Goal: Task Accomplishment & Management: Manage account settings

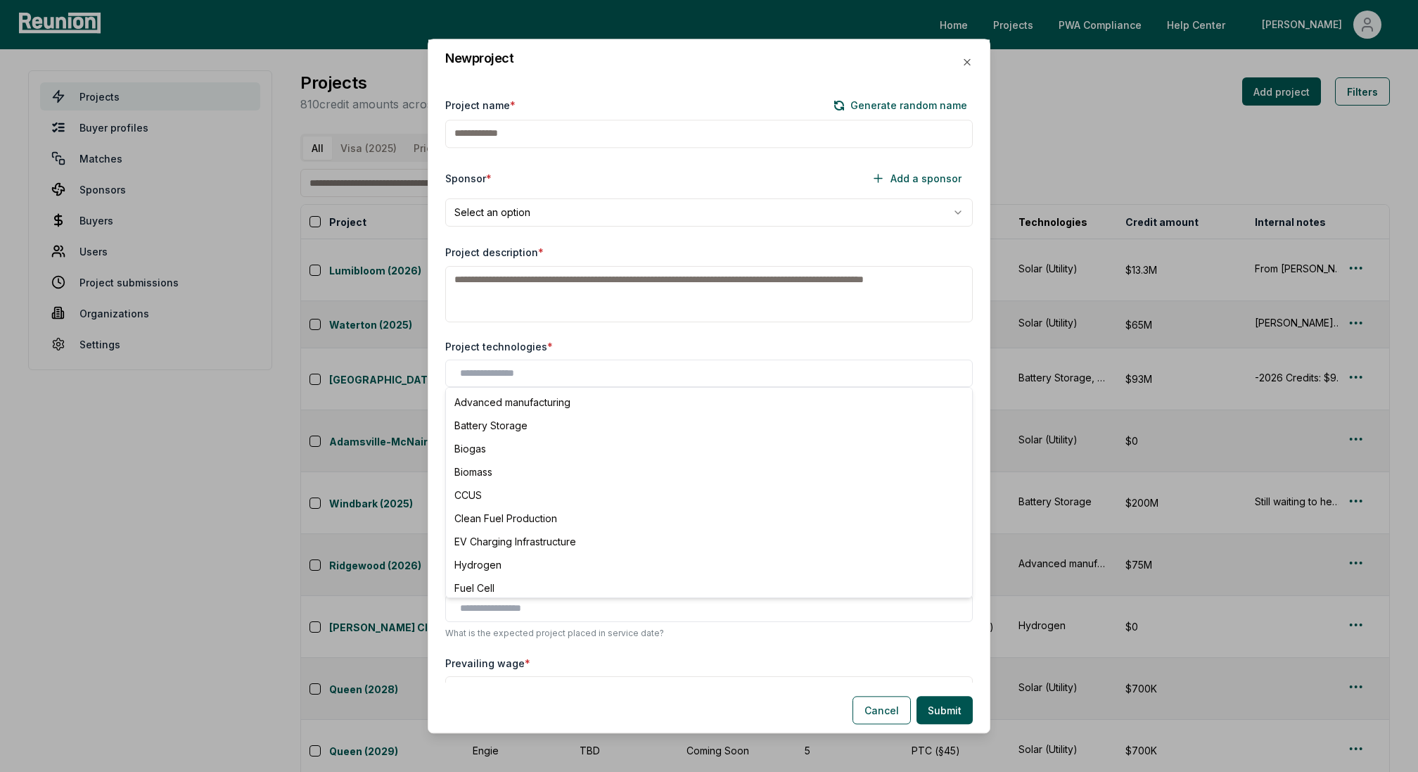
scroll to position [57, 0]
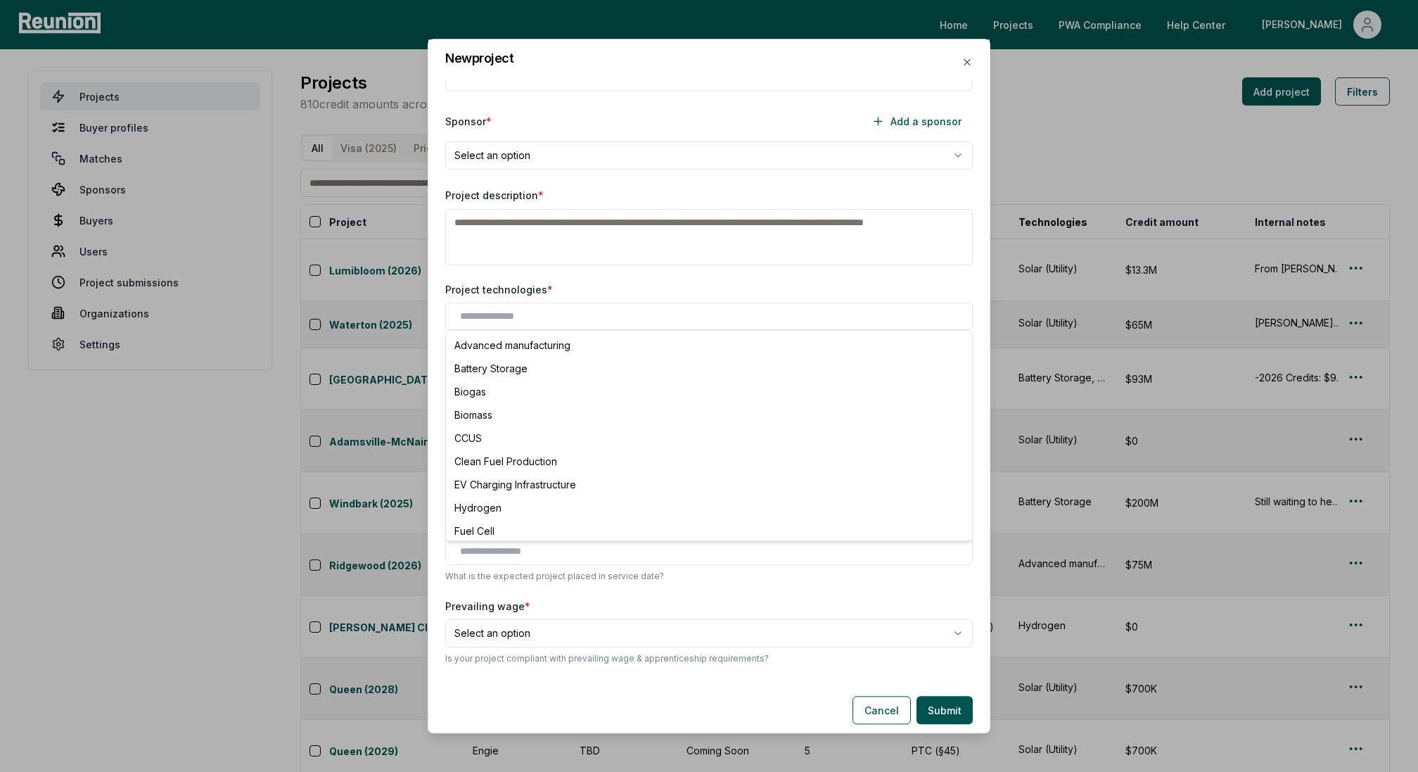
click at [960, 63] on div "New project" at bounding box center [708, 58] width 561 height 39
click at [969, 63] on icon "button" at bounding box center [967, 61] width 11 height 11
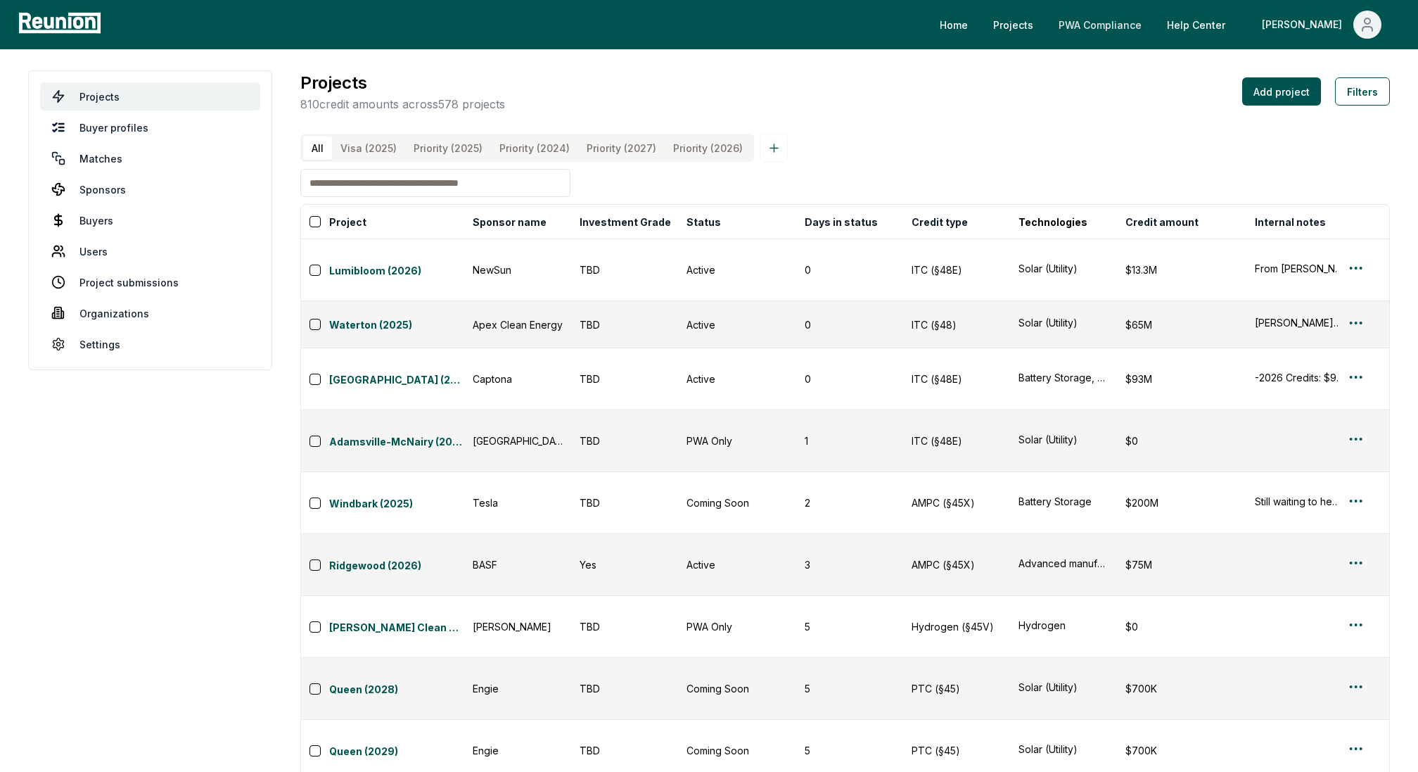
click at [1153, 26] on link "PWA Compliance" at bounding box center [1100, 25] width 106 height 28
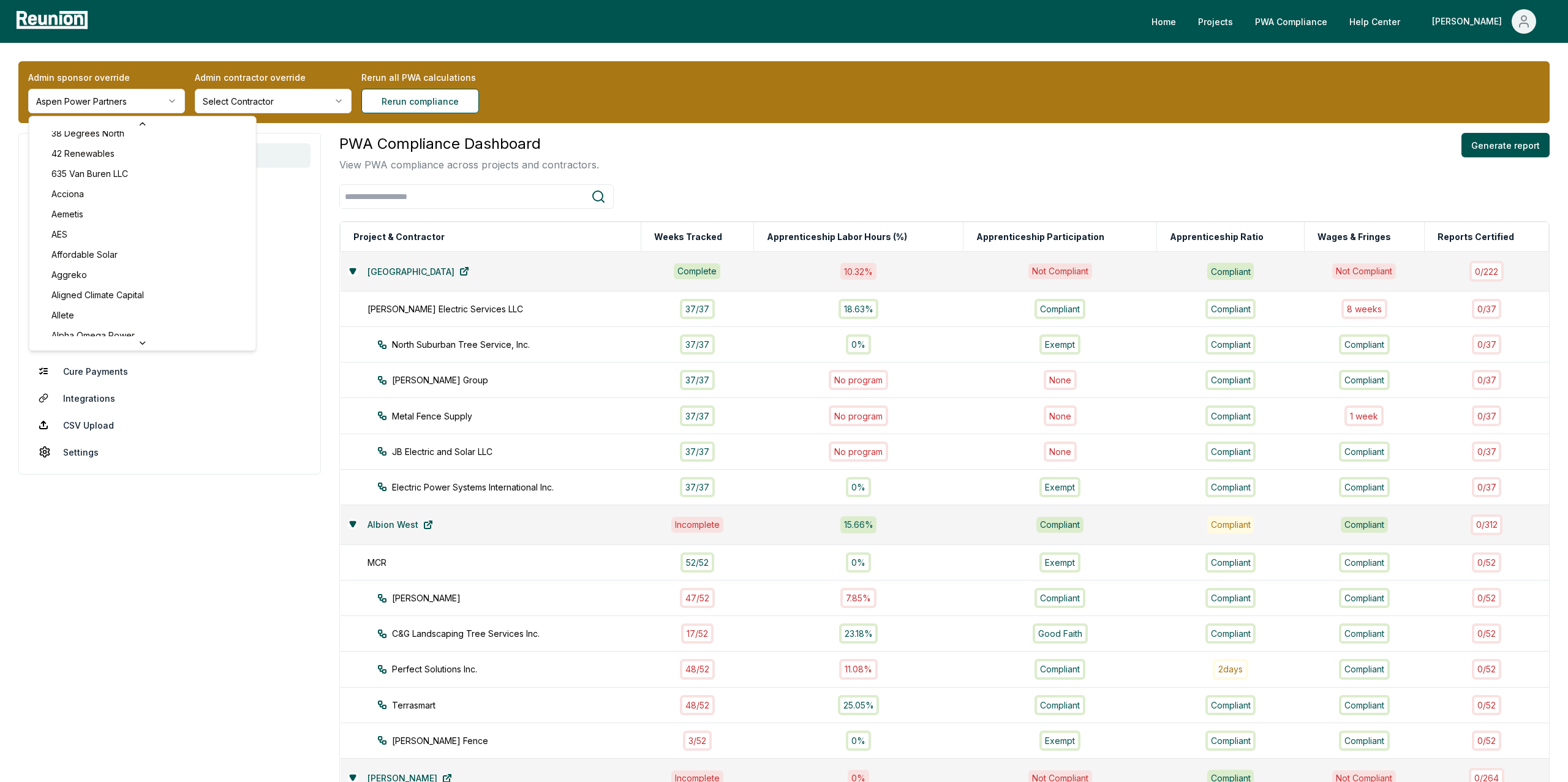
scroll to position [32, 0]
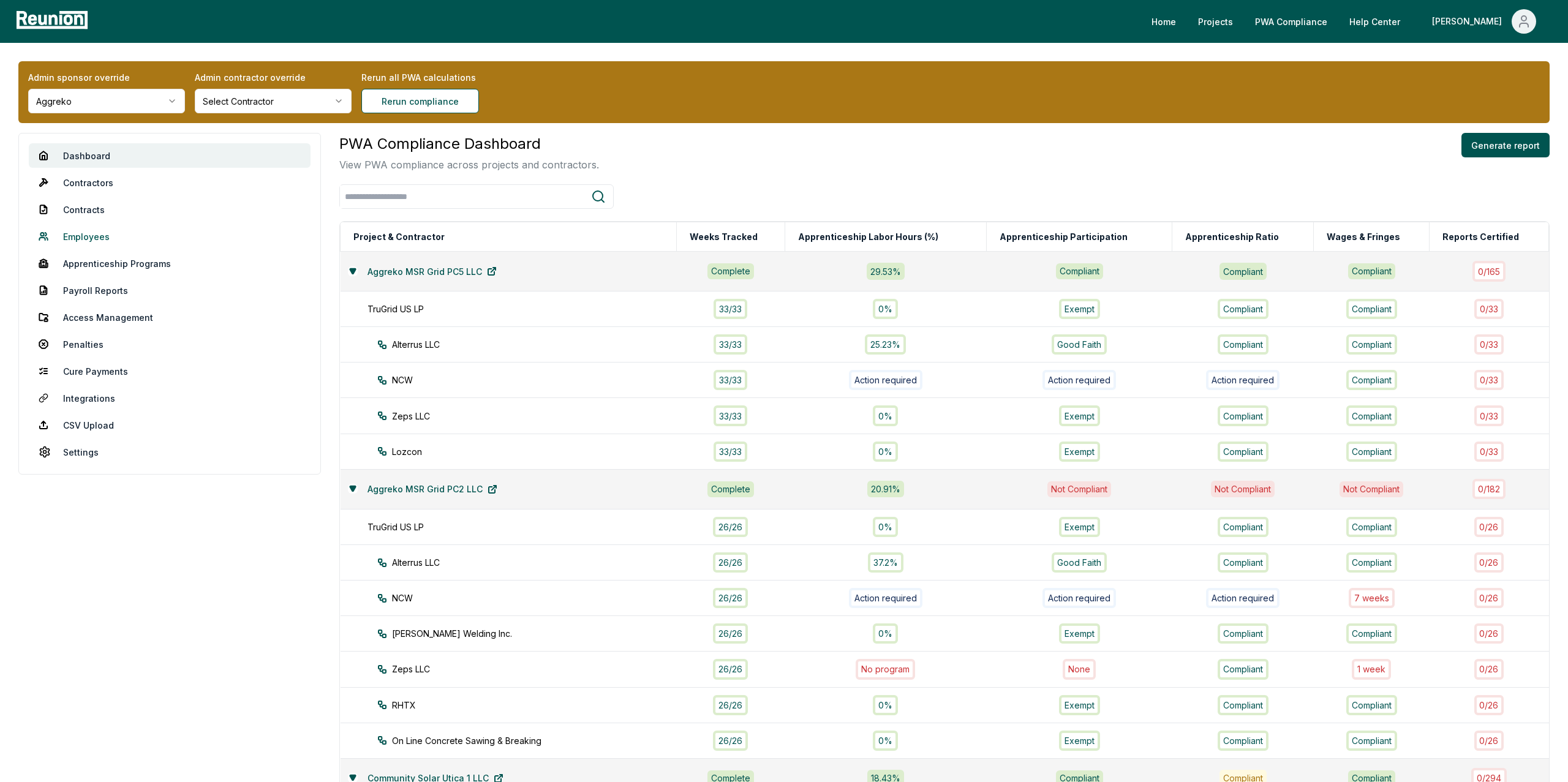
click at [83, 238] on link "Employees" at bounding box center [170, 236] width 282 height 24
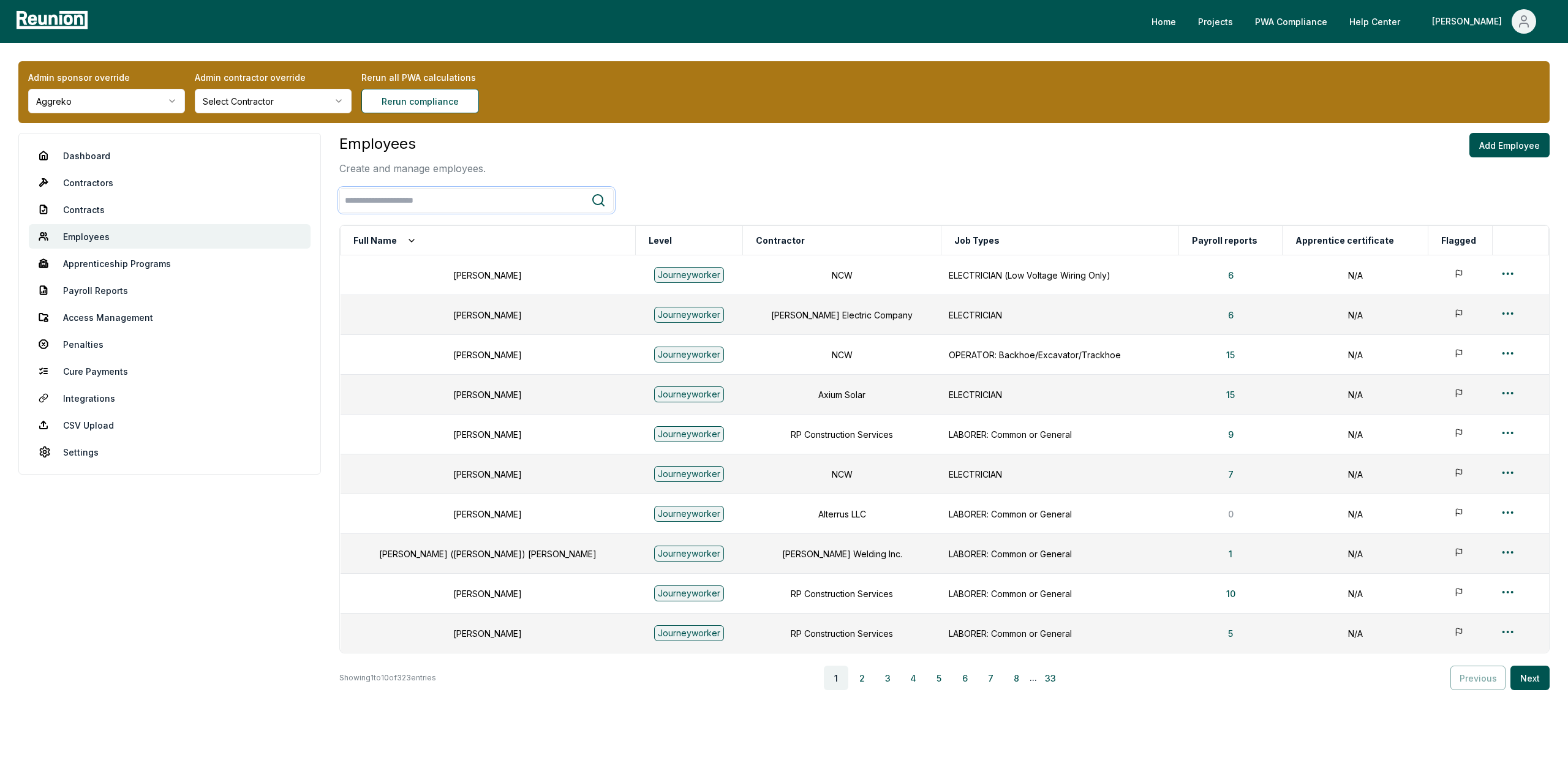
click at [439, 199] on input "search" at bounding box center [465, 200] width 251 height 23
click at [646, 239] on button "Level" at bounding box center [660, 240] width 28 height 24
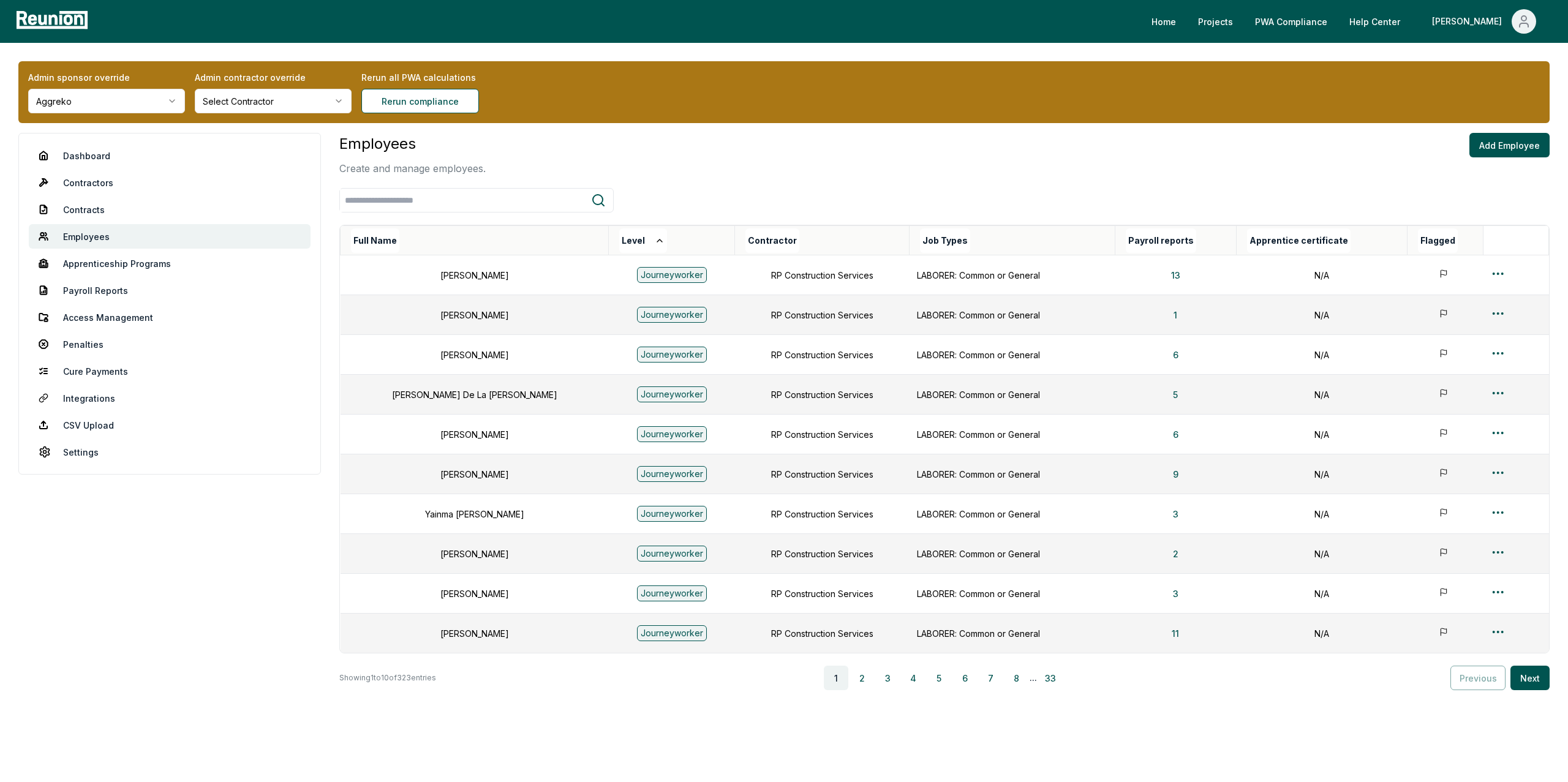
click at [619, 239] on button "Level" at bounding box center [643, 240] width 48 height 24
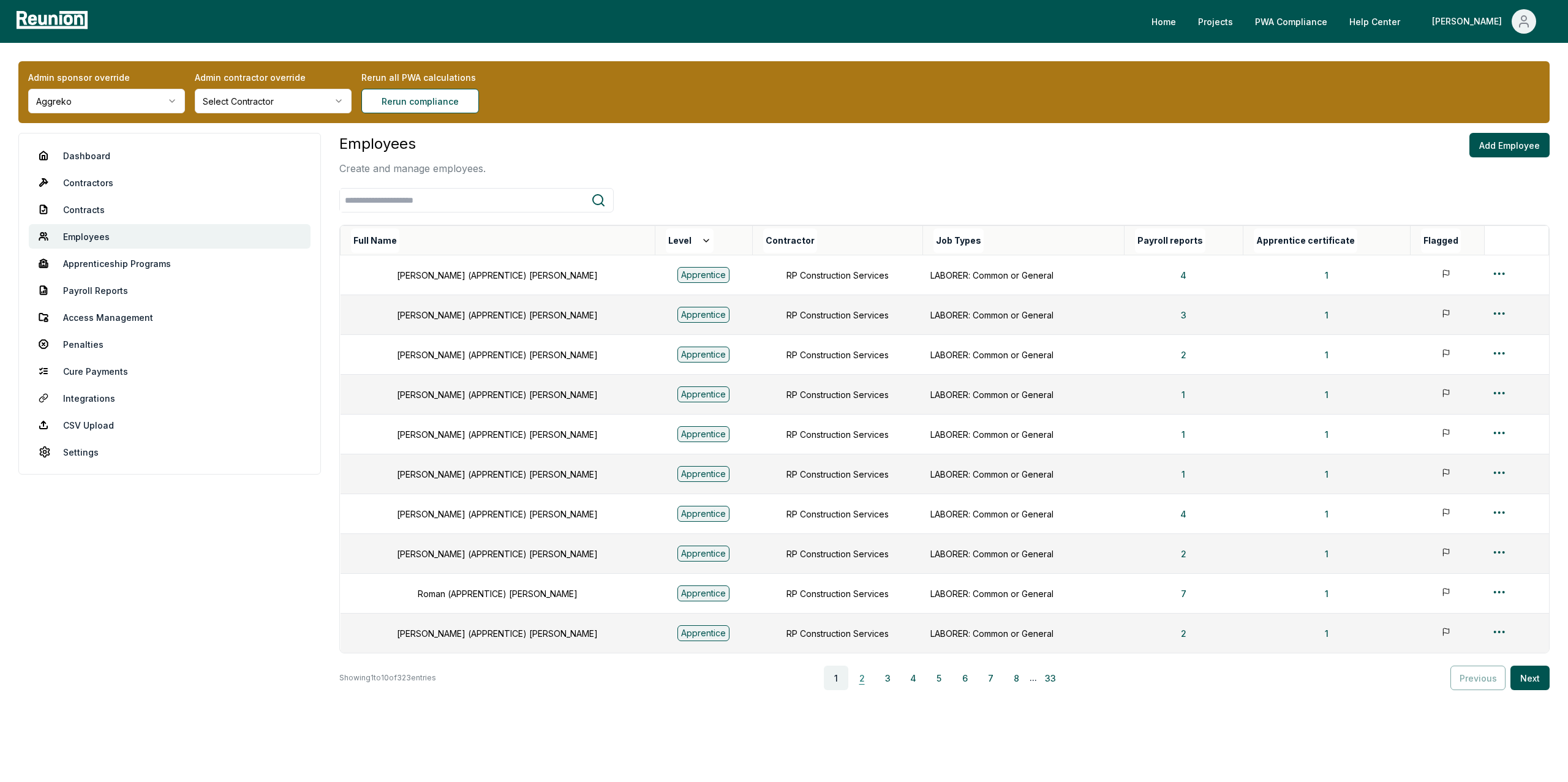
click at [873, 673] on button "2" at bounding box center [862, 678] width 24 height 24
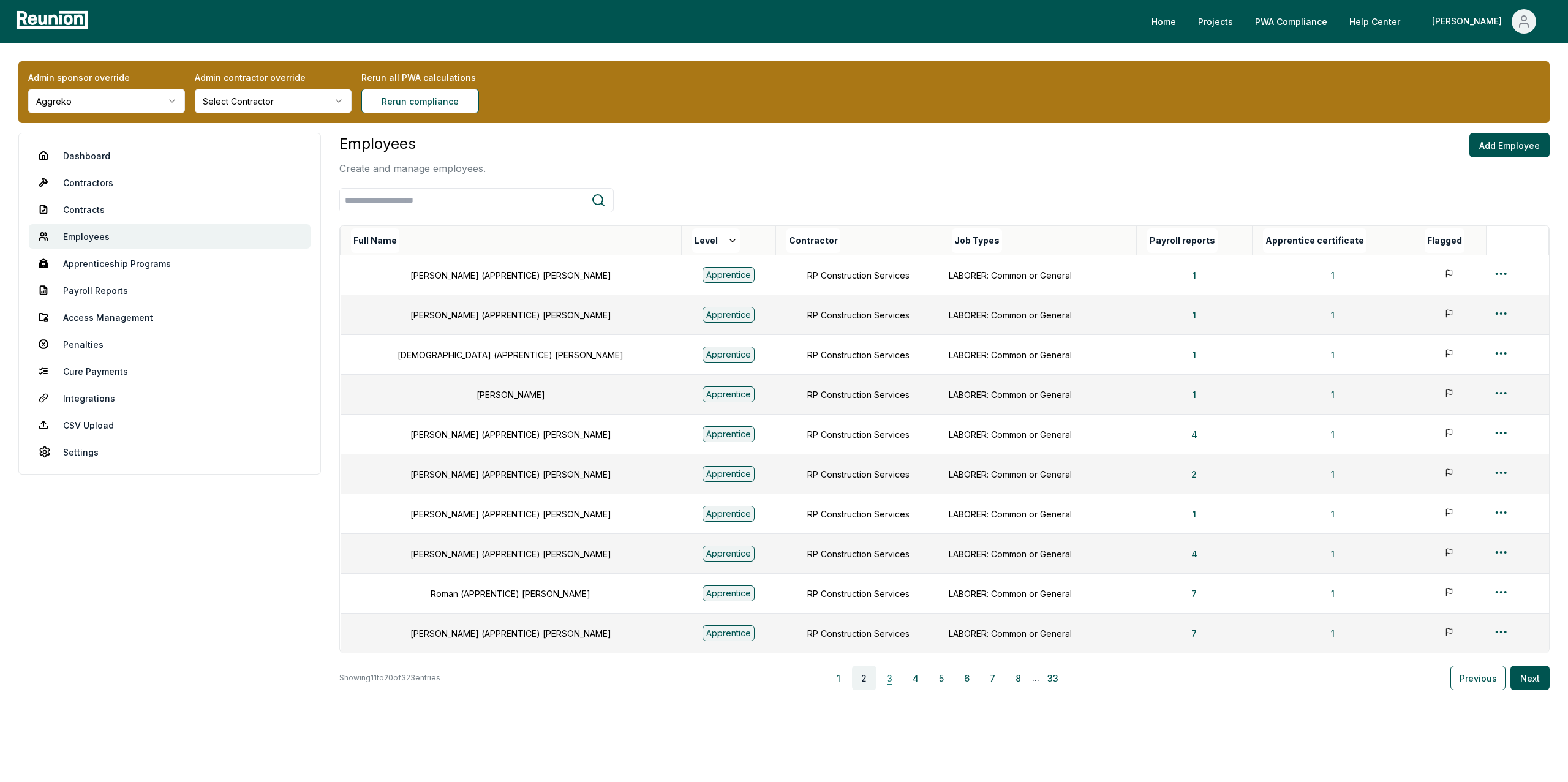
click at [892, 678] on button "3" at bounding box center [890, 678] width 24 height 24
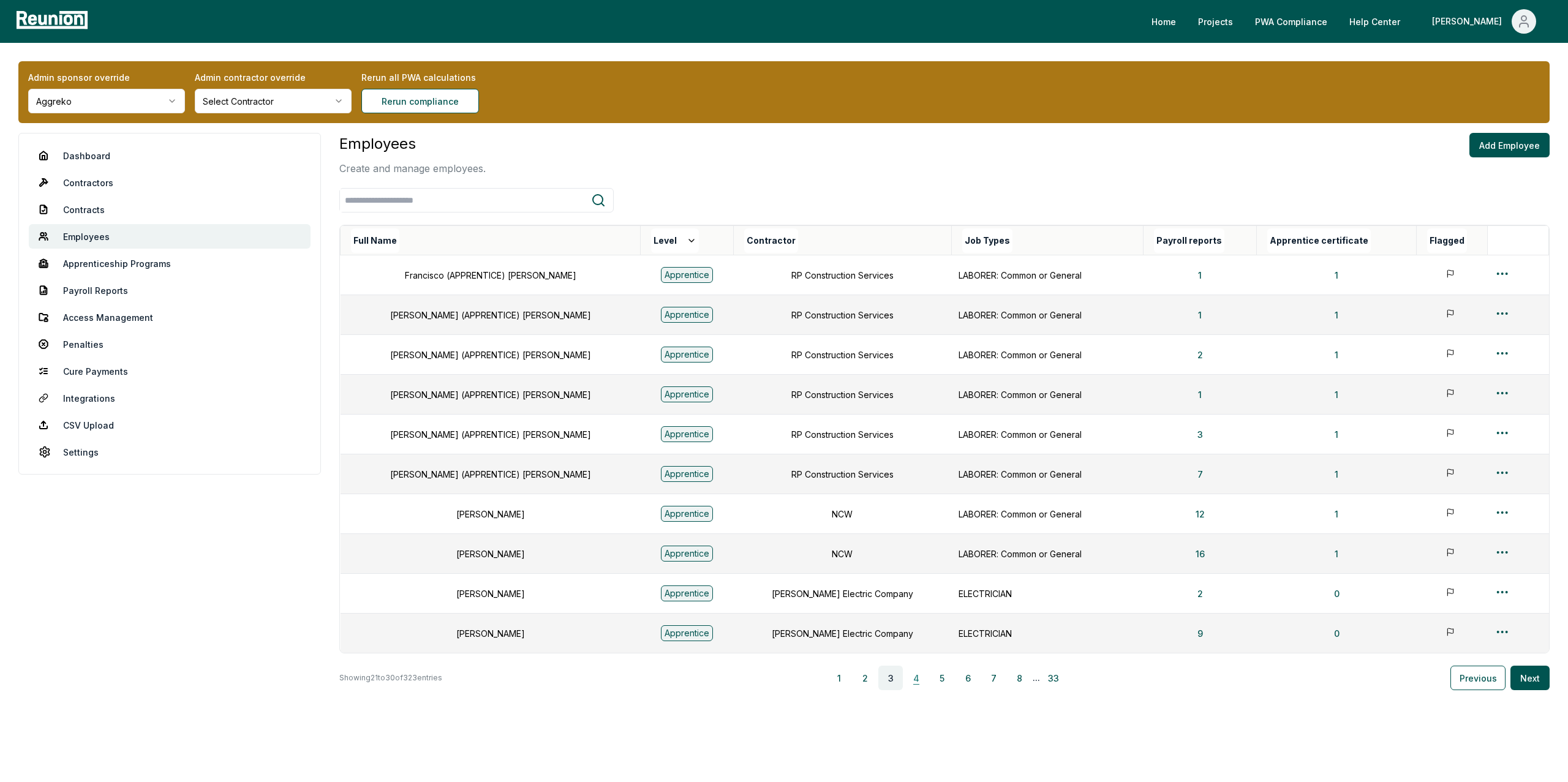
click at [919, 681] on button "4" at bounding box center [916, 678] width 24 height 24
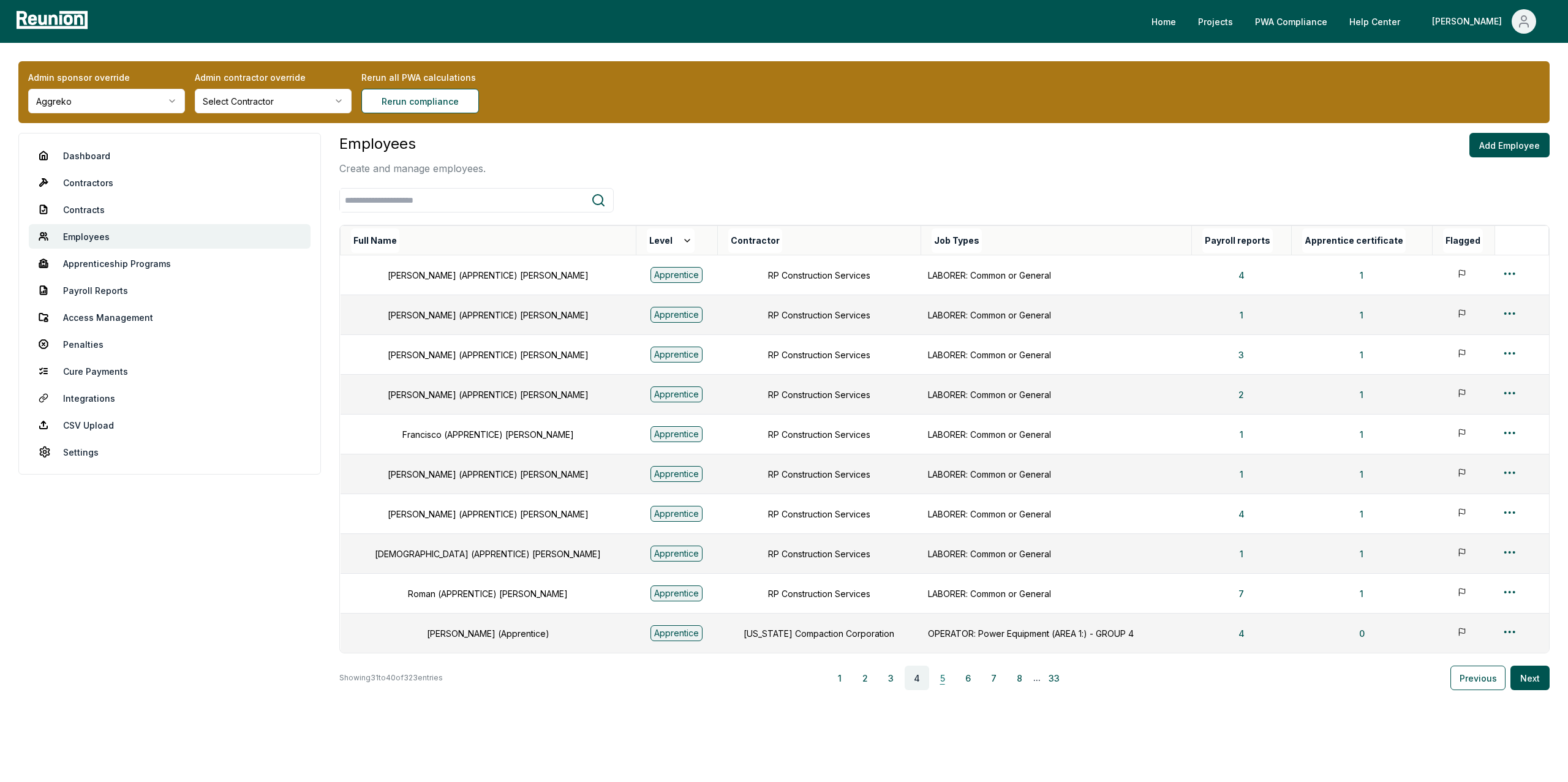
click at [944, 684] on button "5" at bounding box center [943, 678] width 24 height 24
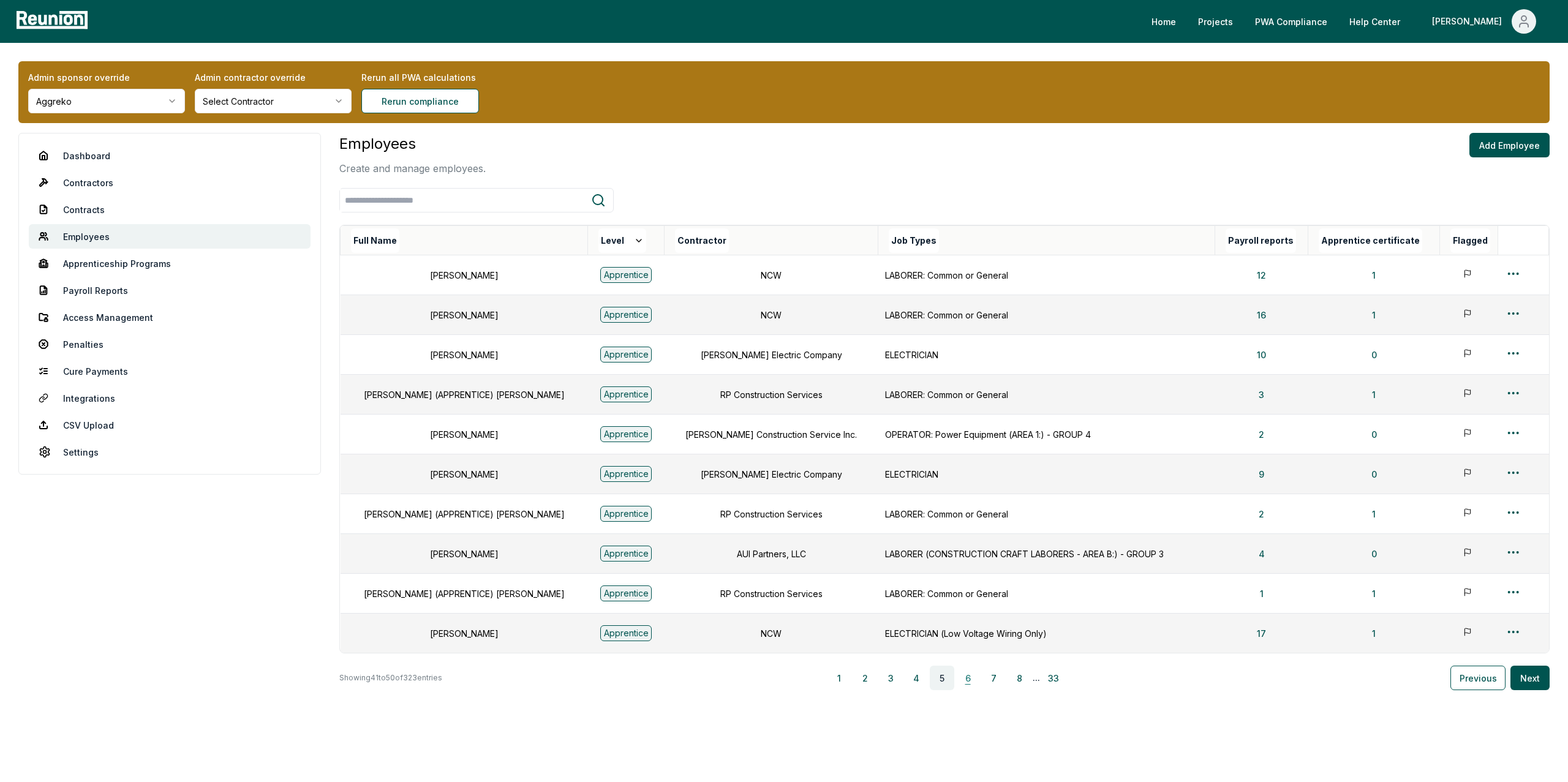
click at [973, 684] on button "6" at bounding box center [967, 678] width 24 height 24
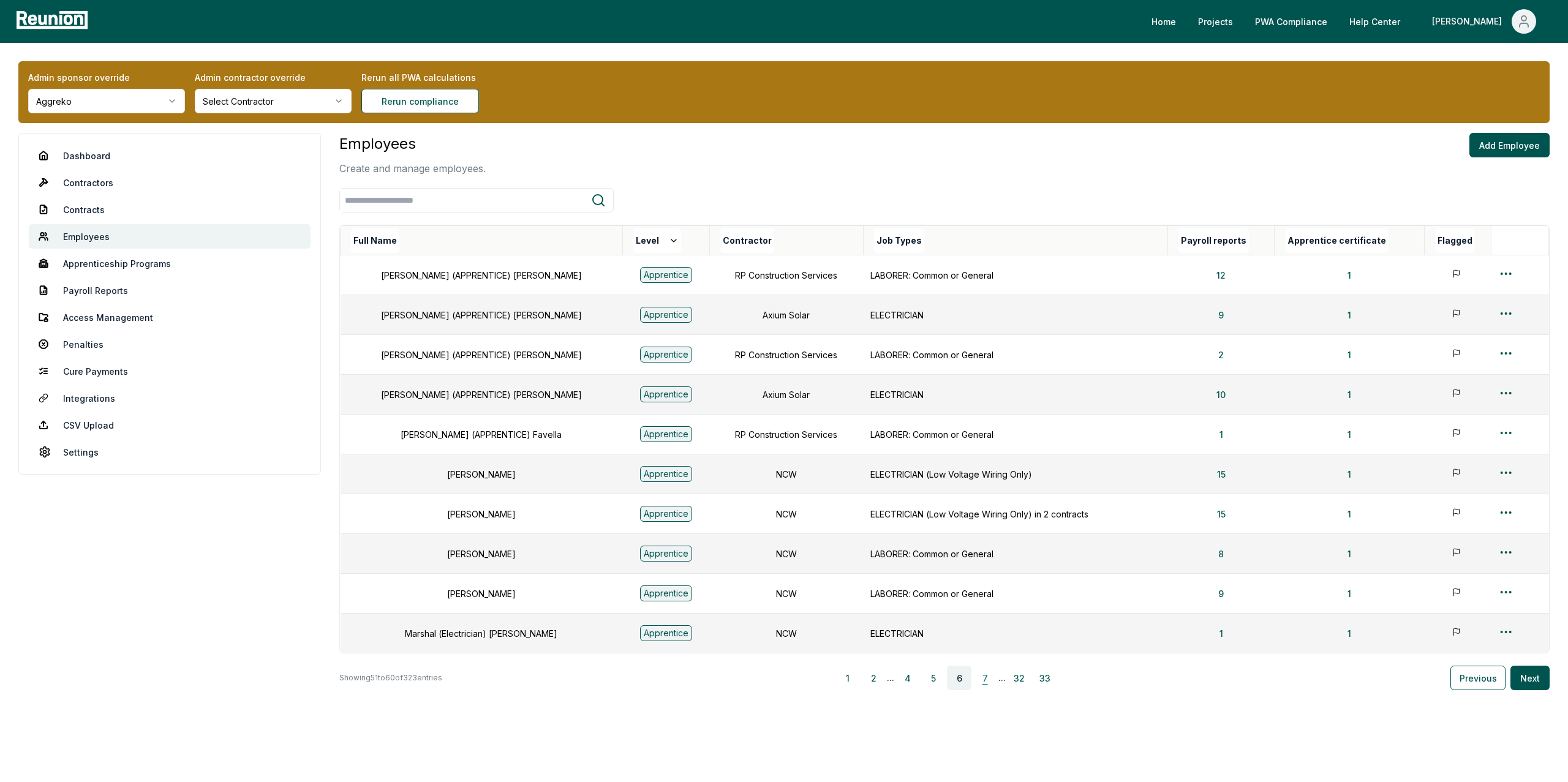
click at [988, 684] on button "7" at bounding box center [985, 678] width 24 height 24
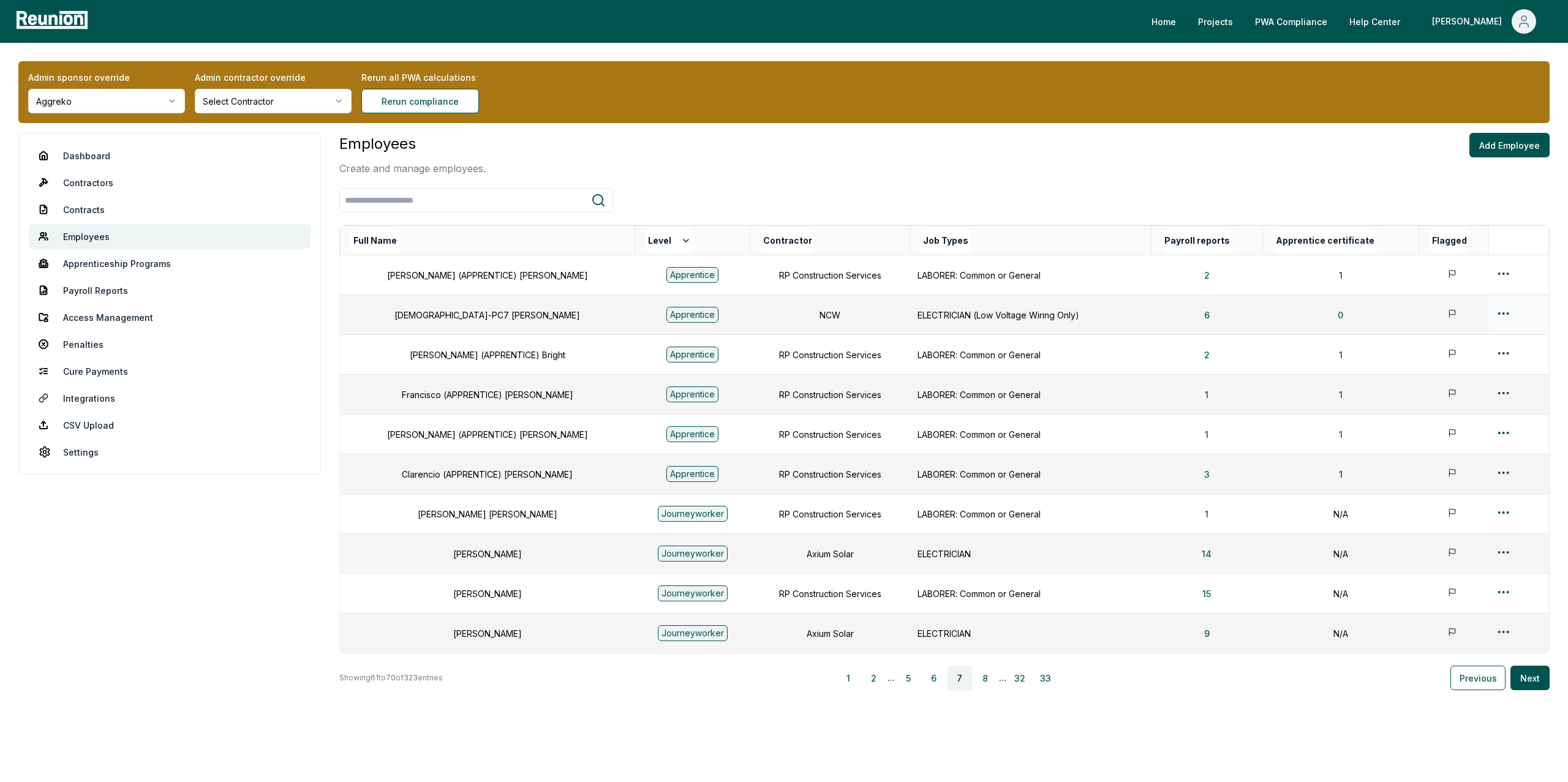
click at [1500, 315] on html "Please visit us on your desktop We're working on making our marketplace mobile-…" at bounding box center [784, 403] width 1568 height 806
click at [1457, 362] on div "Edit" at bounding box center [1497, 361] width 117 height 20
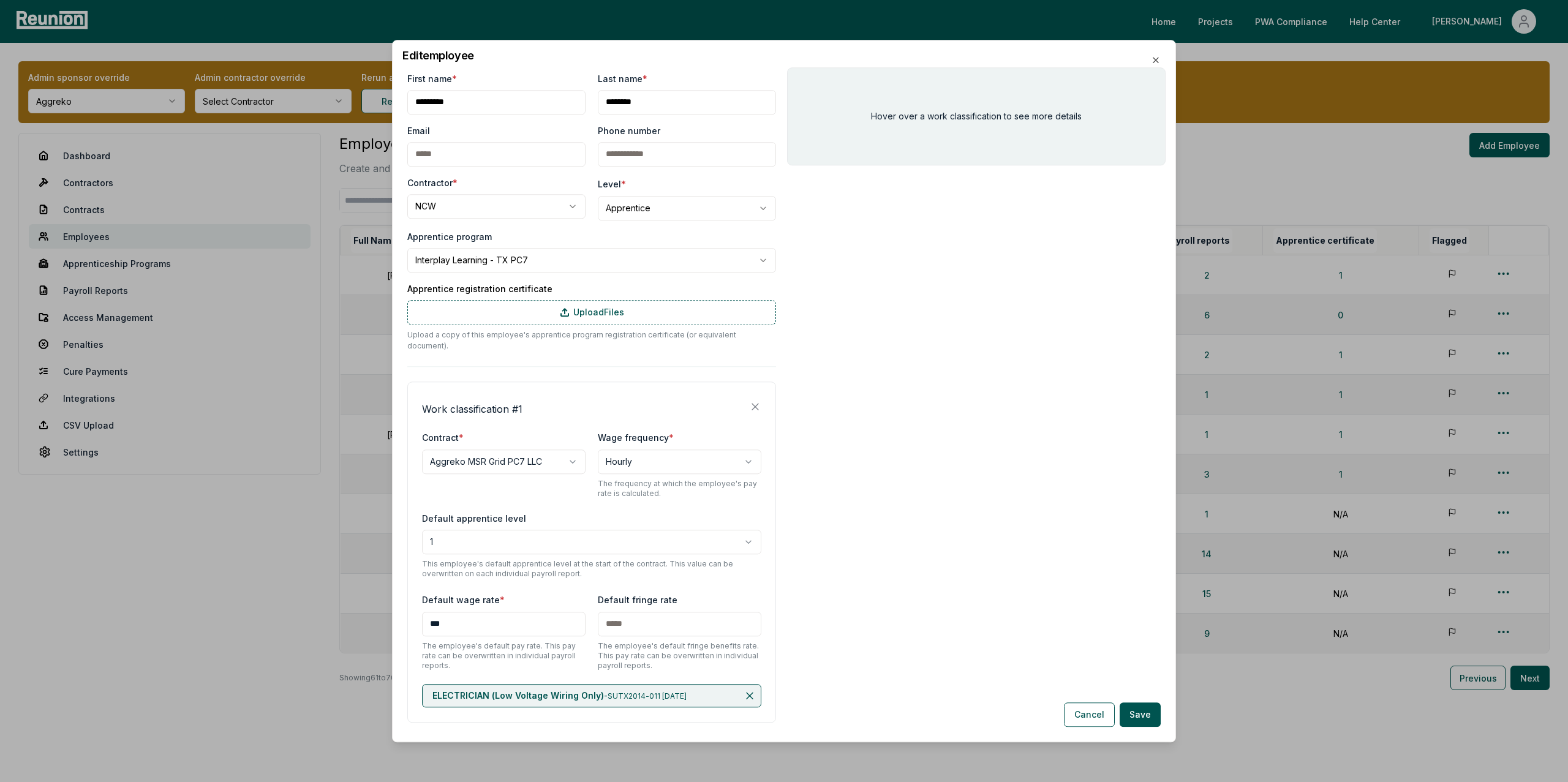
click at [516, 80] on div "First name *" at bounding box center [496, 78] width 178 height 13
click at [533, 260] on body "Please visit us on your desktop We're working on making our marketplace mobile-…" at bounding box center [784, 403] width 1568 height 806
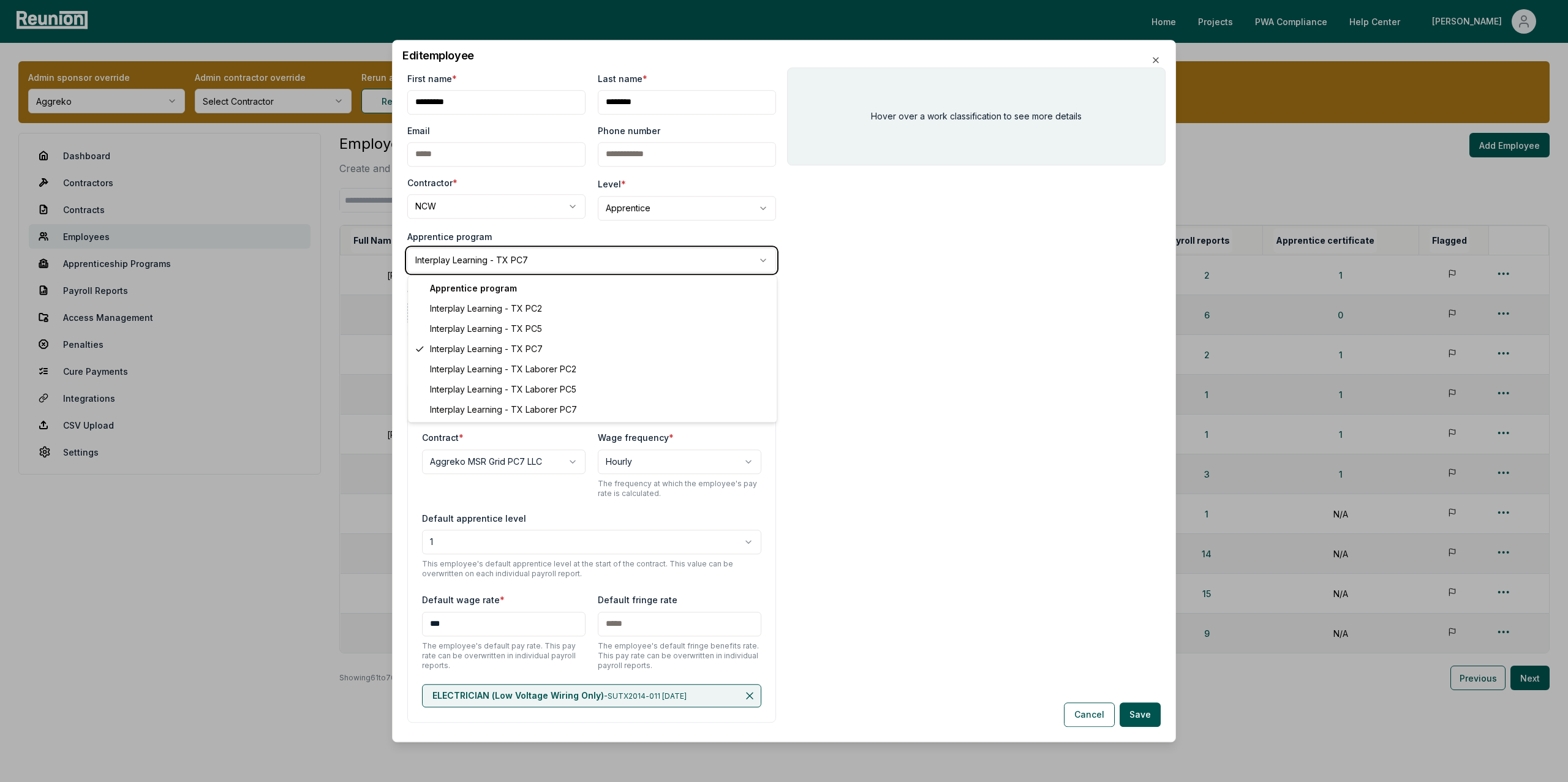
click at [555, 233] on body "Please visit us on your desktop We're working on making our marketplace mobile-…" at bounding box center [784, 403] width 1568 height 806
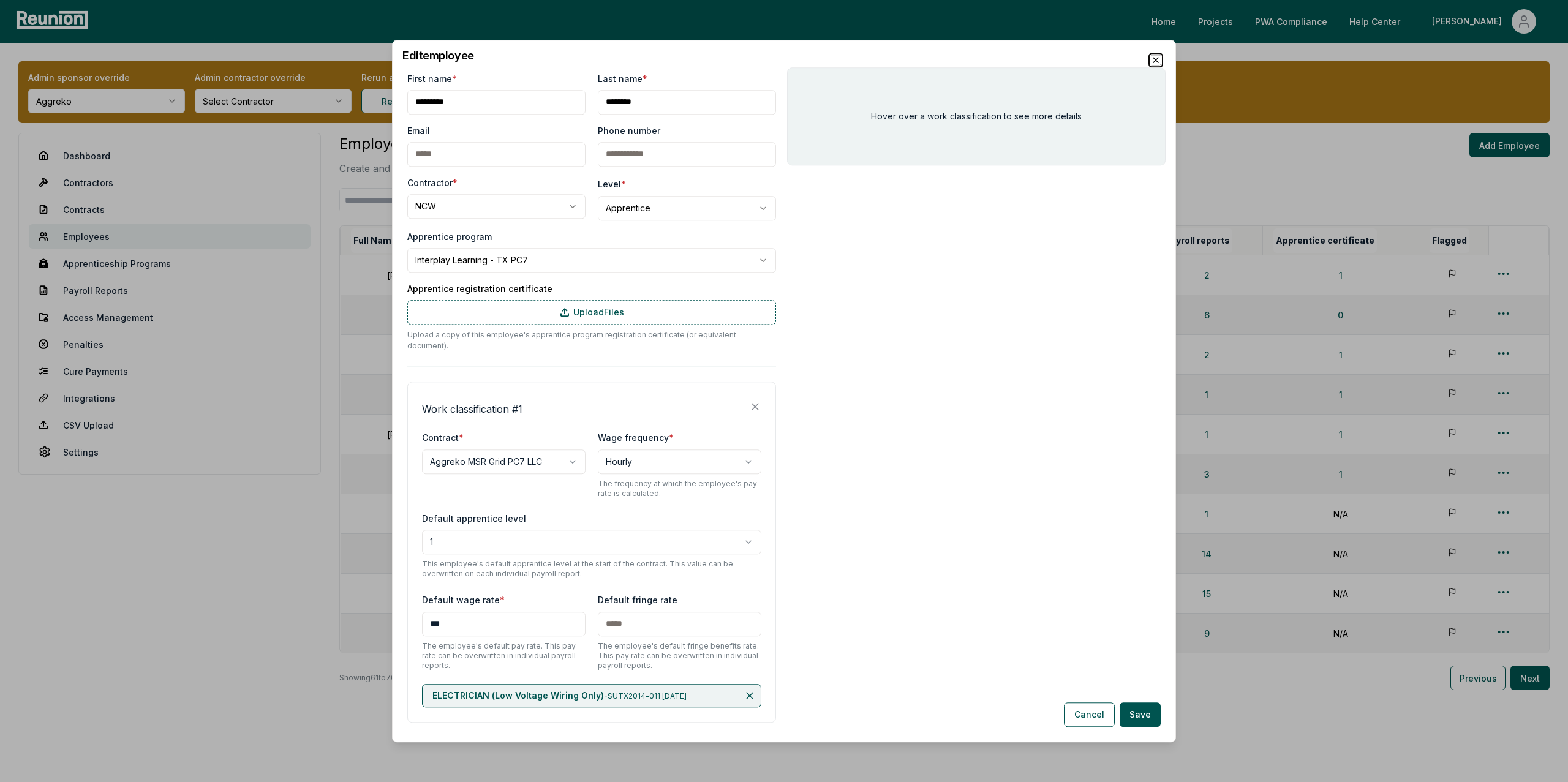
click at [1157, 57] on icon "button" at bounding box center [1155, 59] width 10 height 10
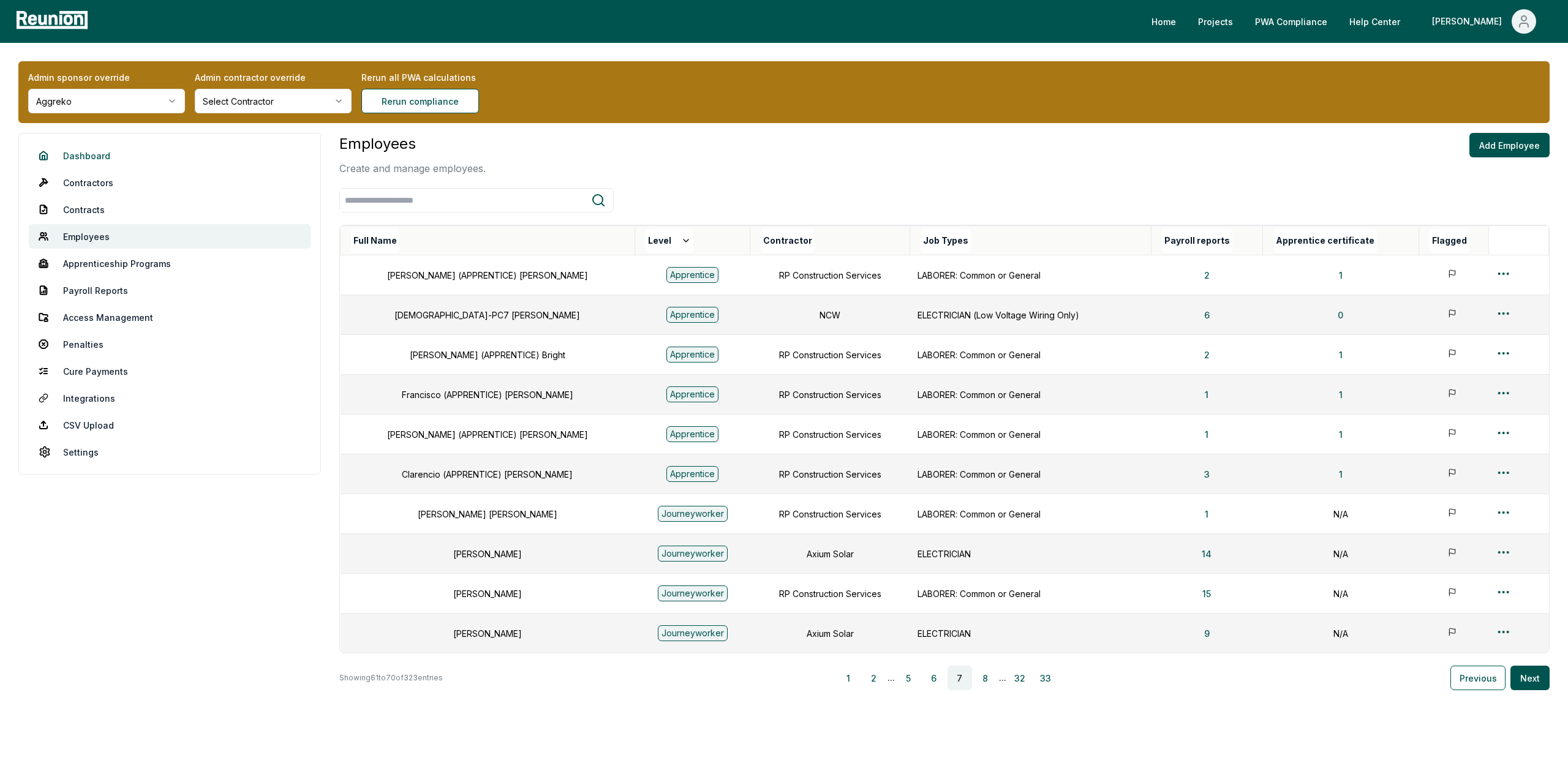
click at [100, 157] on link "Dashboard" at bounding box center [170, 156] width 282 height 24
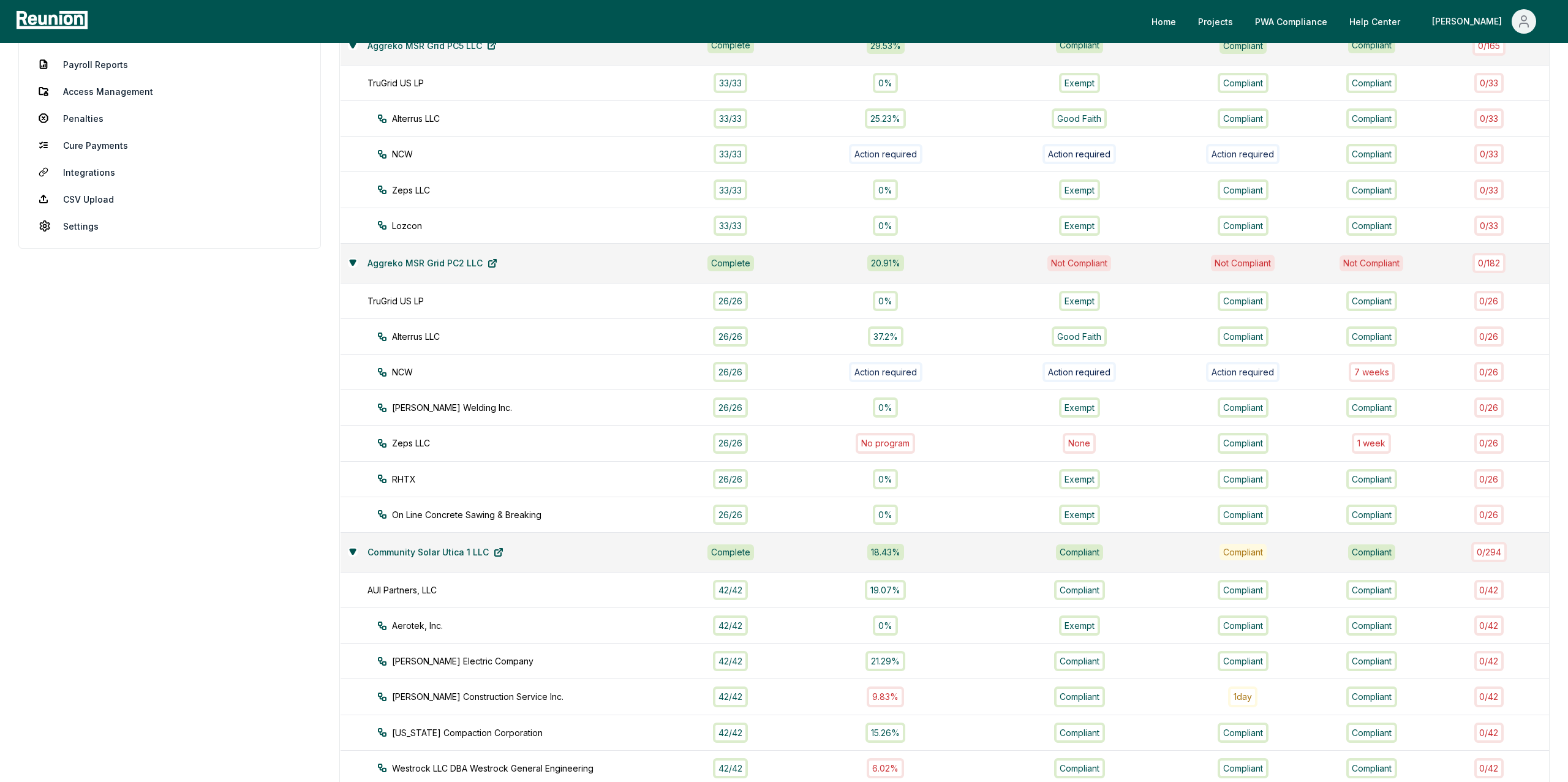
scroll to position [235, 0]
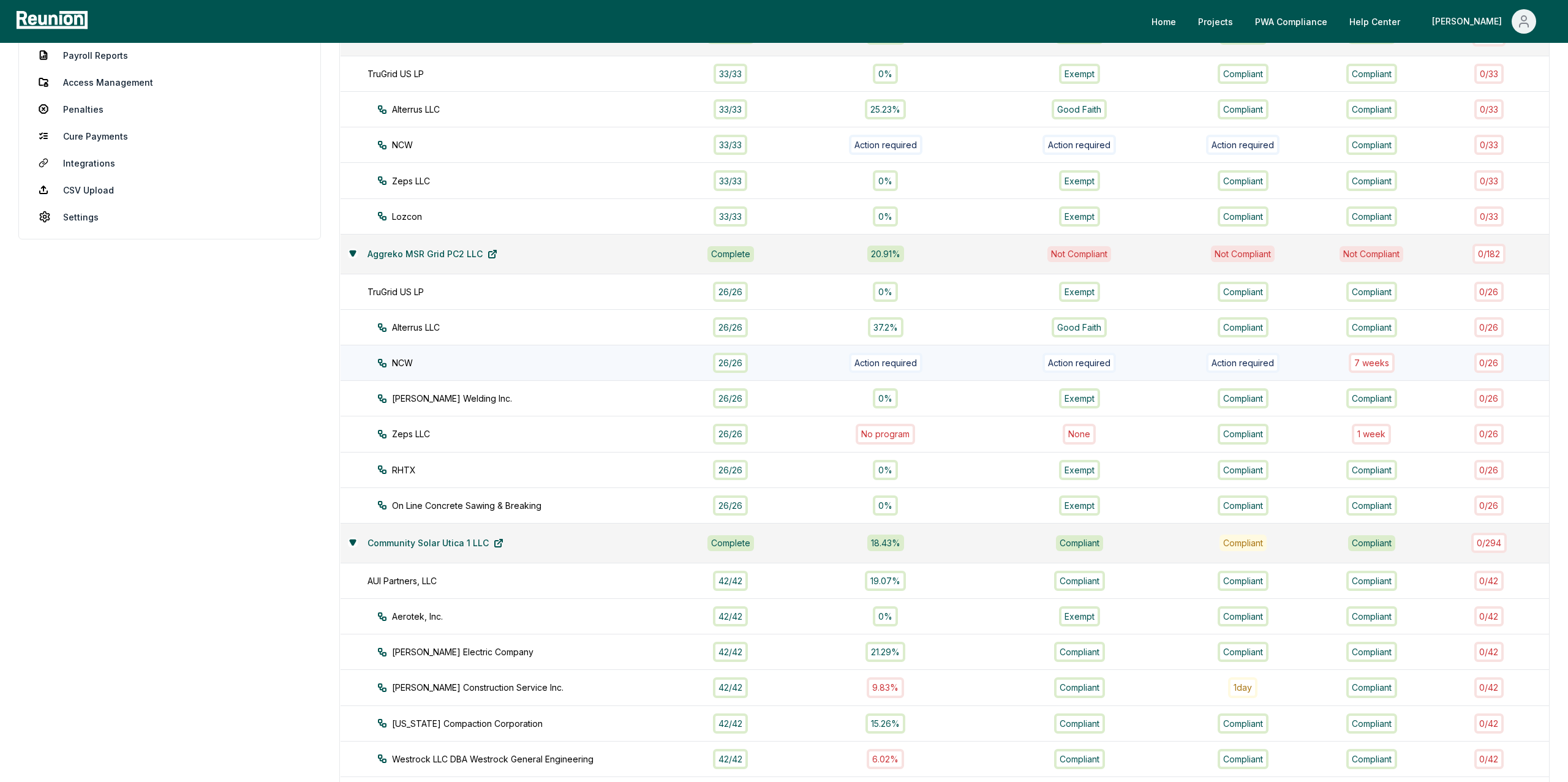
click at [1372, 367] on div "7 week s" at bounding box center [1371, 362] width 46 height 20
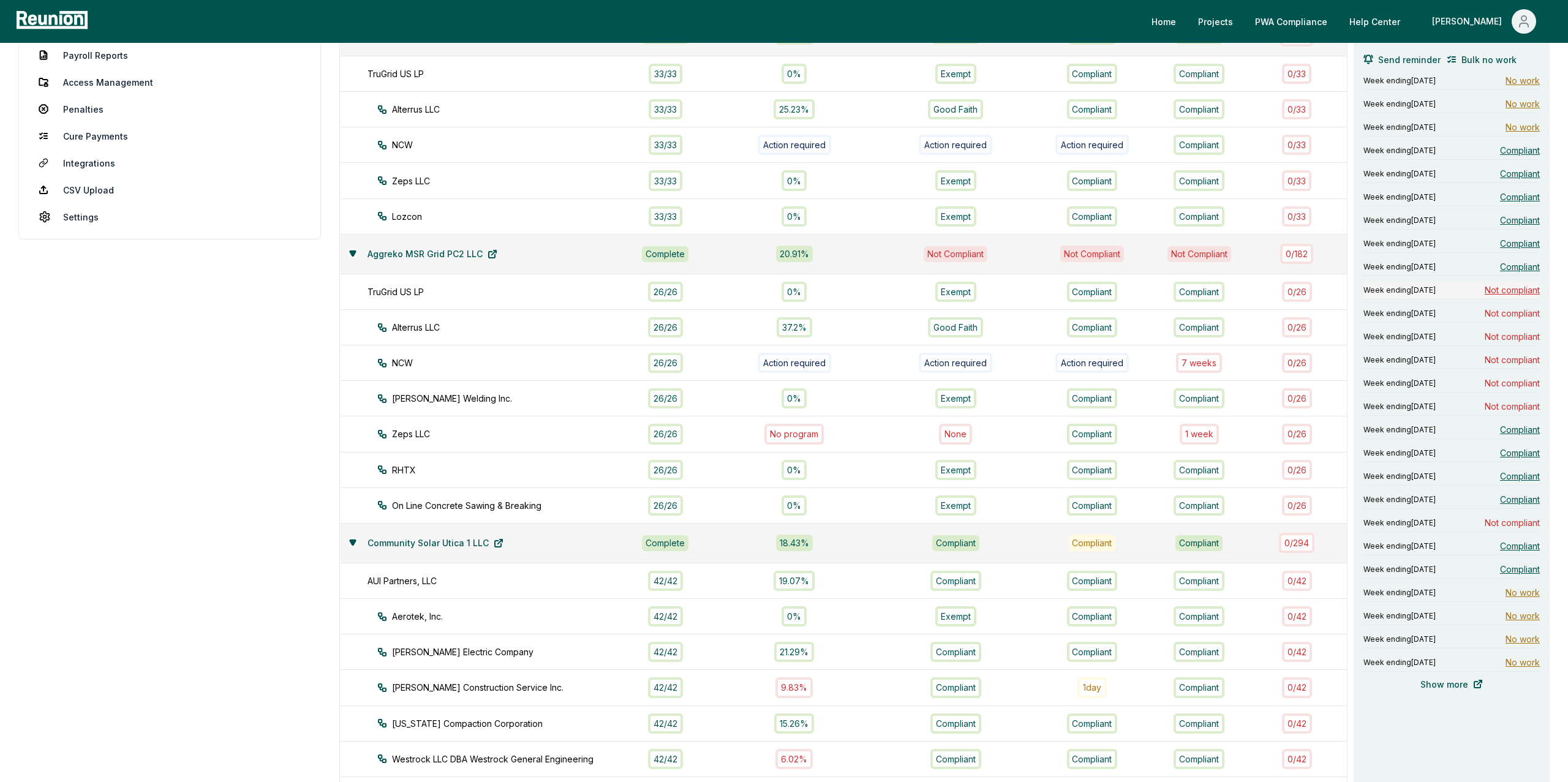
click at [1521, 293] on span "Not compliant" at bounding box center [1511, 290] width 55 height 13
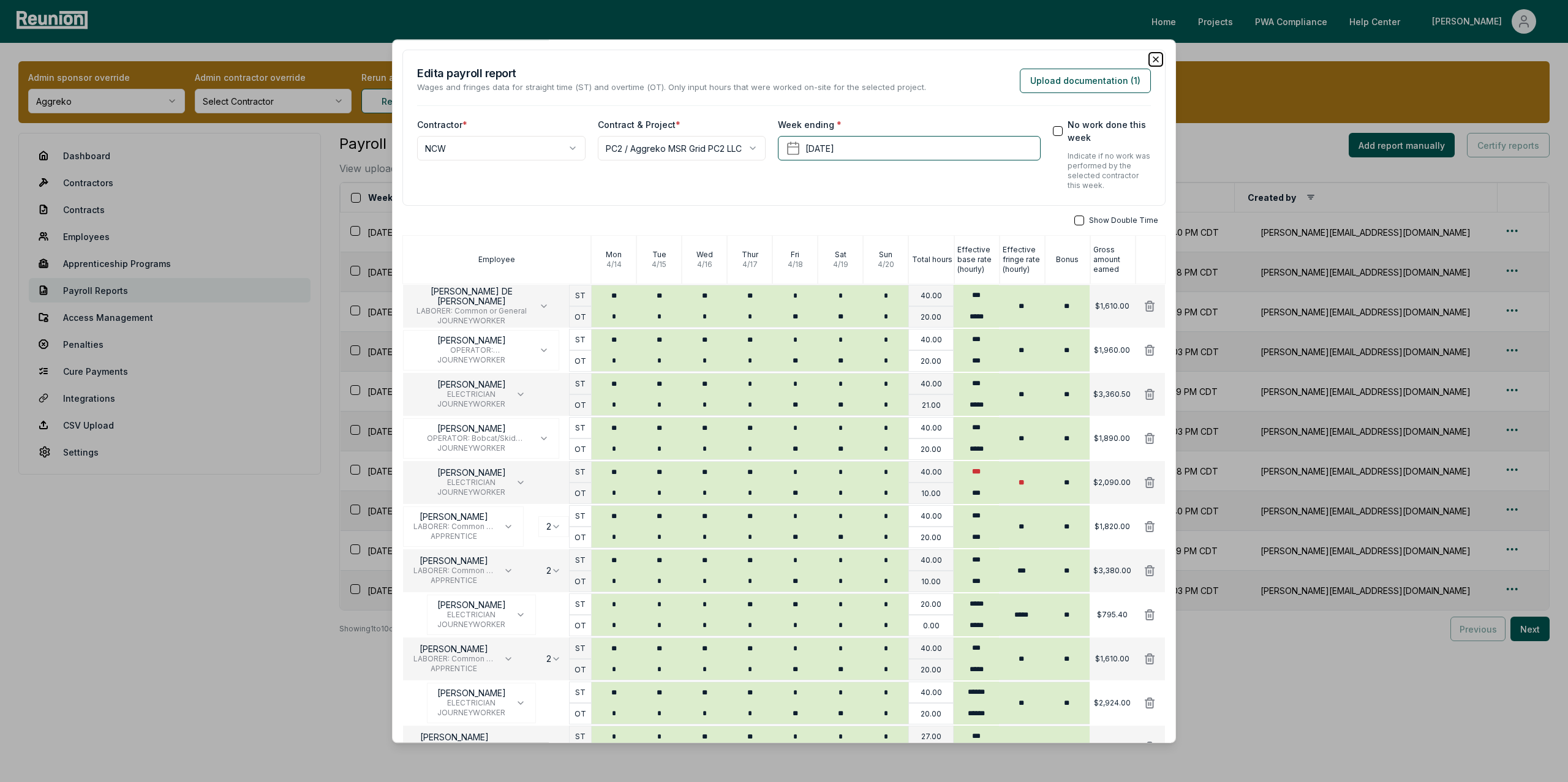
click at [1154, 59] on icon "button" at bounding box center [1155, 59] width 10 height 10
